Goal: Task Accomplishment & Management: Use online tool/utility

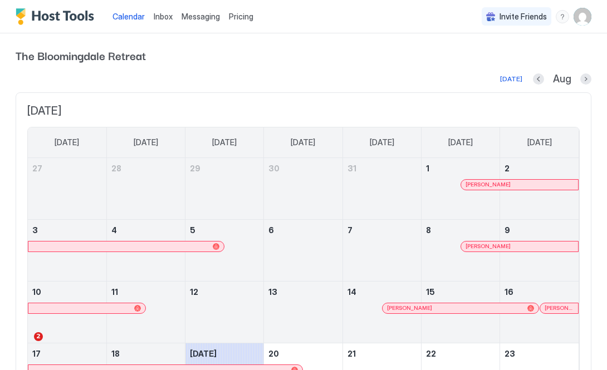
click at [206, 22] on div "Messaging" at bounding box center [200, 16] width 47 height 21
click at [201, 19] on span "Messaging" at bounding box center [201, 16] width 38 height 9
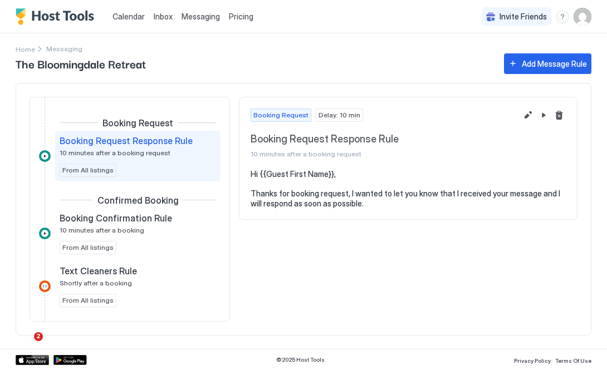
click at [406, 276] on div "Booking Request Delay: 10 min Booking Request Response Rule 10 minutes after a …" at bounding box center [408, 209] width 339 height 225
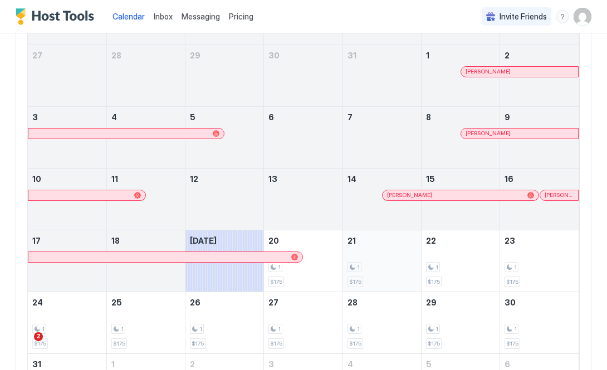
scroll to position [204, 0]
